Goal: Check status

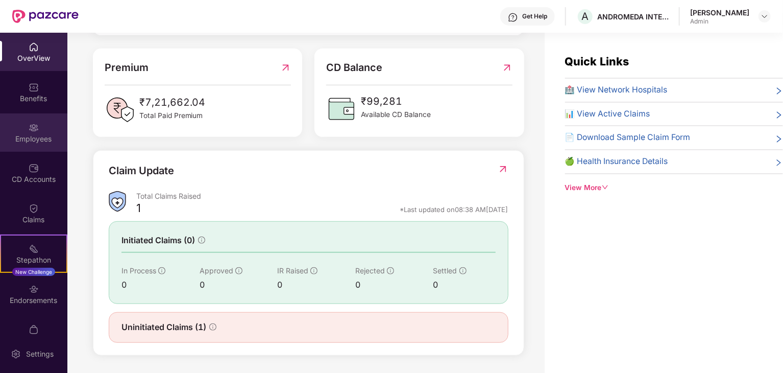
click at [29, 126] on img at bounding box center [34, 128] width 10 height 10
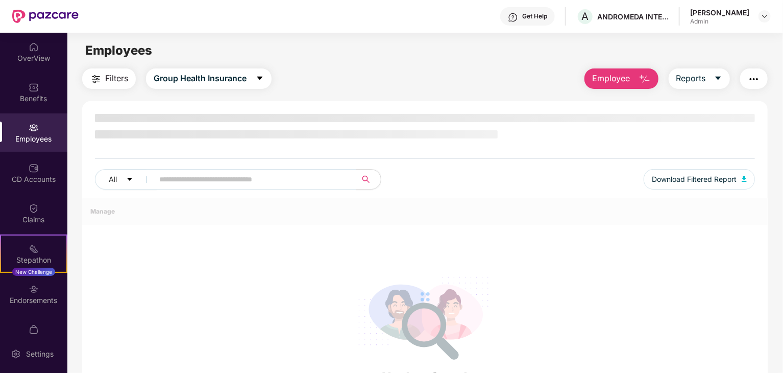
click at [29, 126] on img at bounding box center [34, 128] width 10 height 10
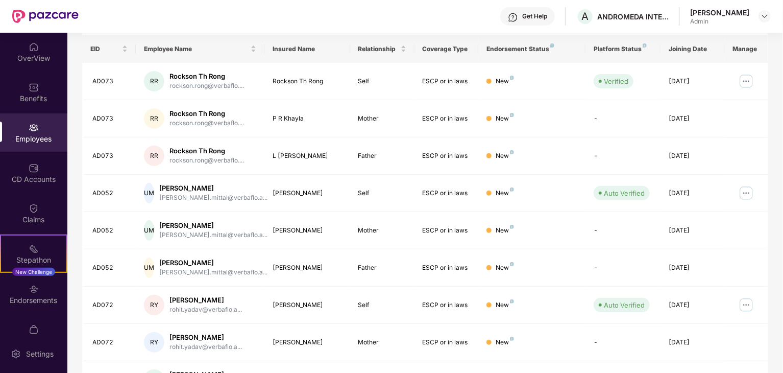
scroll to position [253, 0]
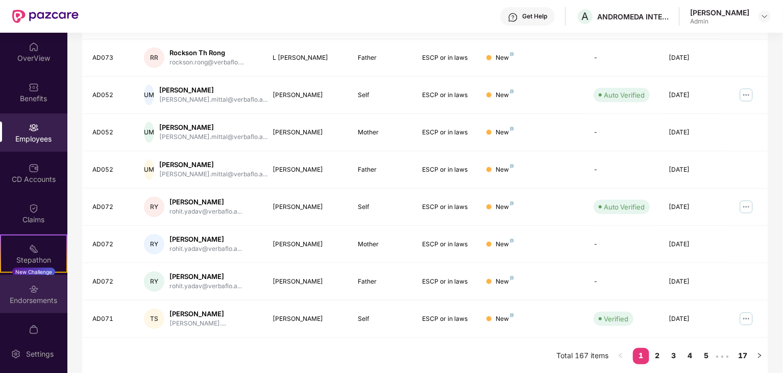
click at [43, 299] on div "Endorsements" at bounding box center [33, 300] width 67 height 10
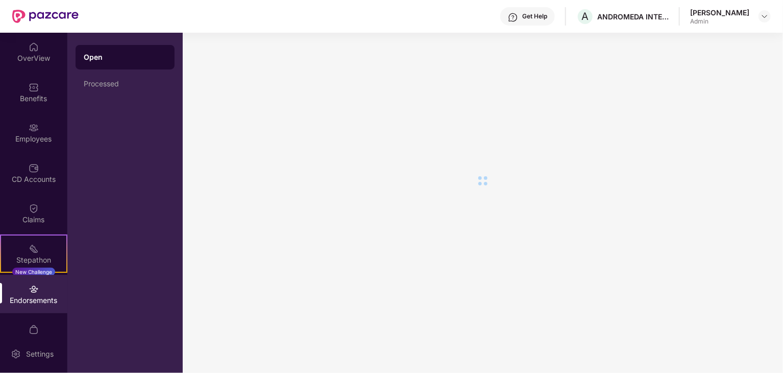
click at [43, 299] on div "Endorsements" at bounding box center [33, 300] width 67 height 10
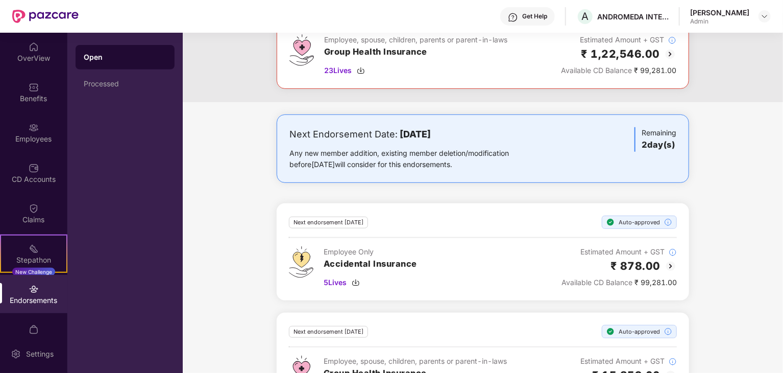
scroll to position [255, 0]
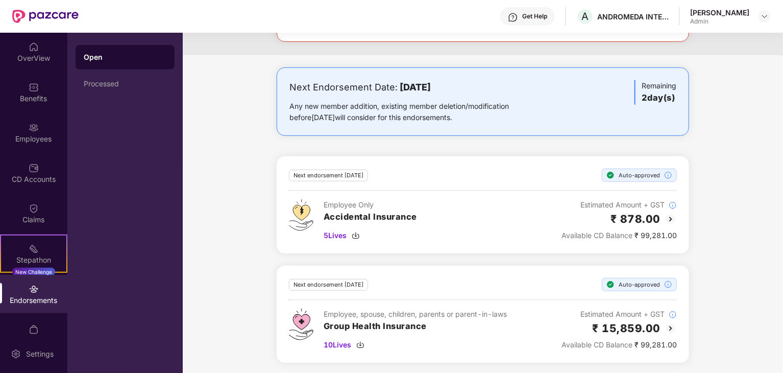
click at [328, 211] on h3 "Accidental Insurance" at bounding box center [370, 216] width 93 height 13
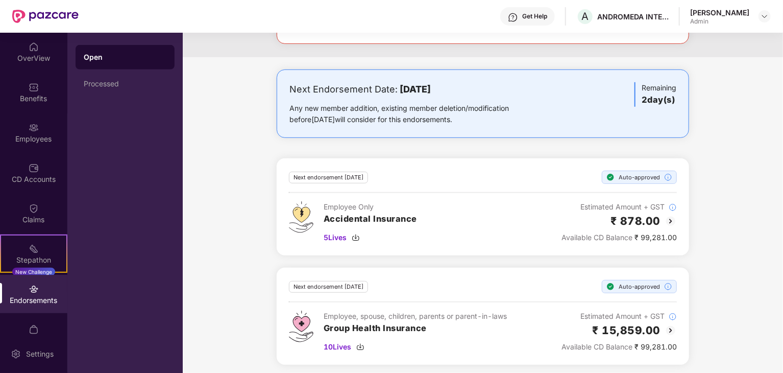
scroll to position [252, 0]
drag, startPoint x: 328, startPoint y: 211, endPoint x: 441, endPoint y: 286, distance: 135.6
click at [441, 286] on div "Next Endorsement Date: [DATE] Any new member addition, existing member deletion…" at bounding box center [483, 223] width 600 height 307
click at [177, 254] on div "Open Processed" at bounding box center [124, 203] width 115 height 340
